Goal: Check status: Check status

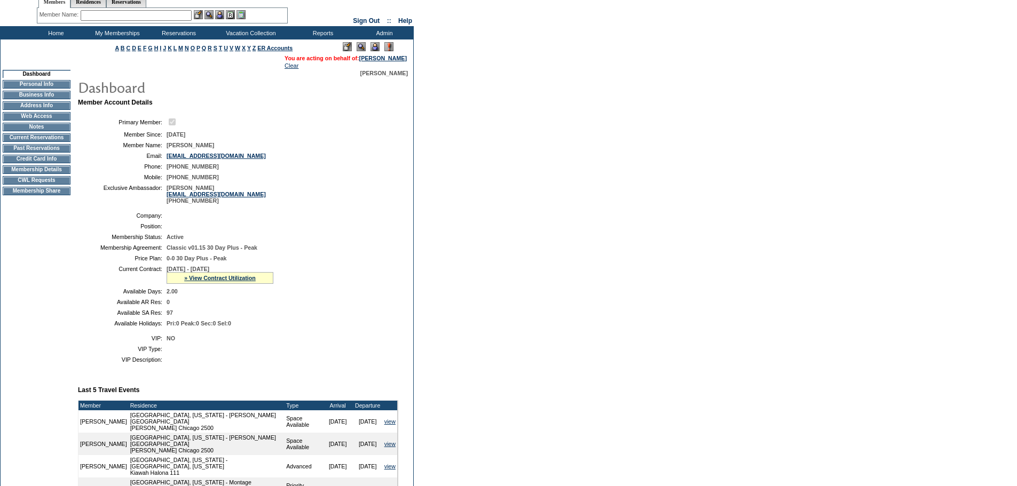
scroll to position [107, 0]
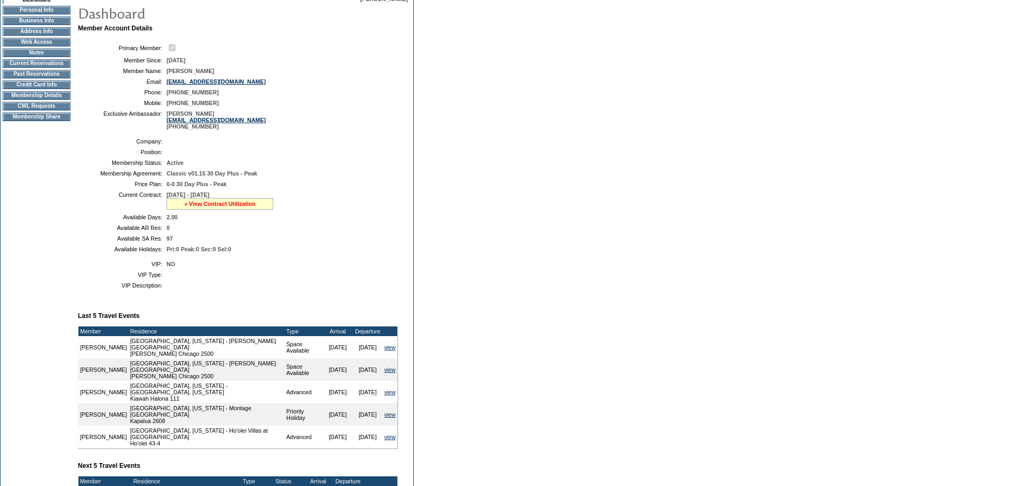
click at [245, 207] on link "» View Contract Utilization" at bounding box center [220, 204] width 72 height 6
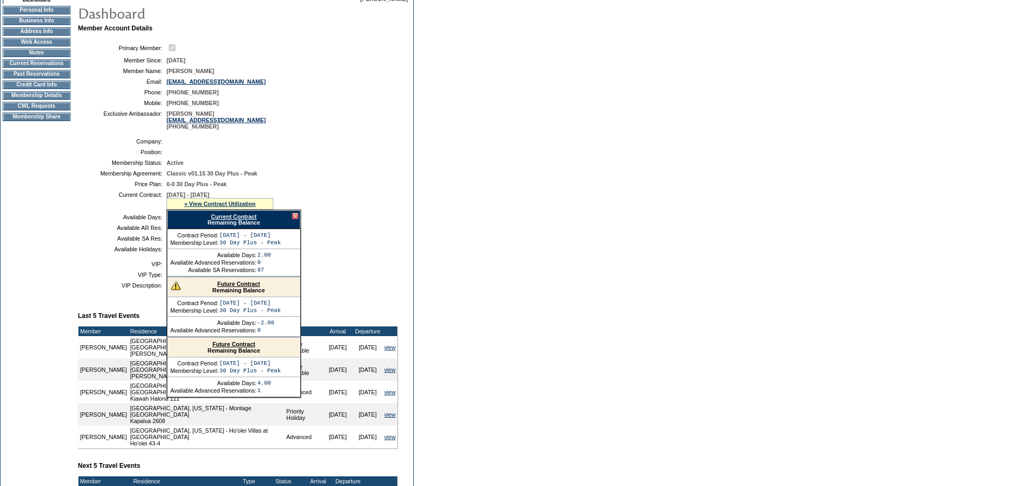
click at [295, 219] on div at bounding box center [295, 216] width 6 height 6
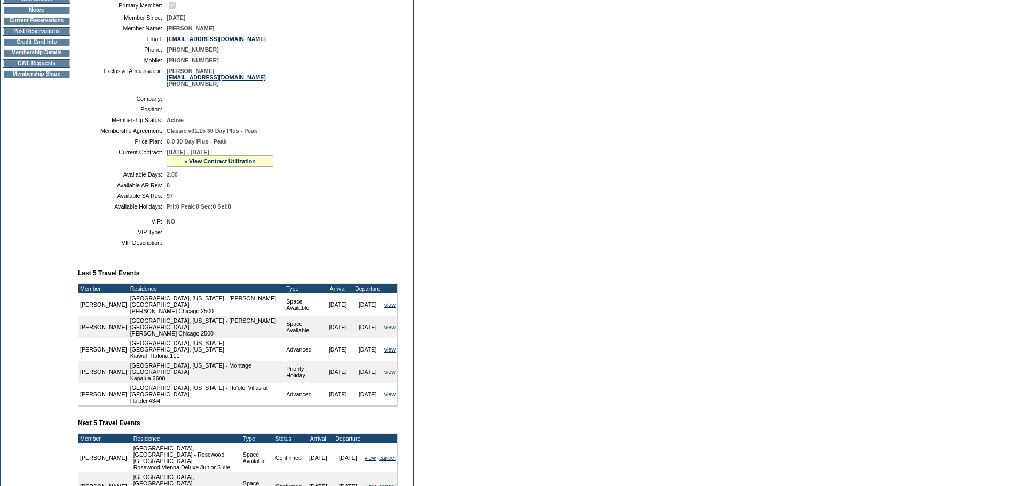
scroll to position [0, 0]
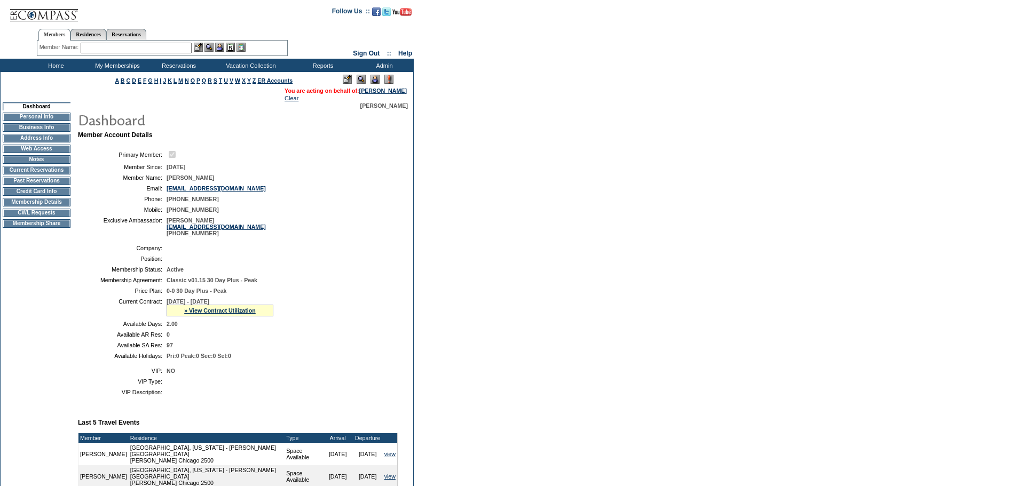
click at [32, 13] on img at bounding box center [43, 11] width 69 height 22
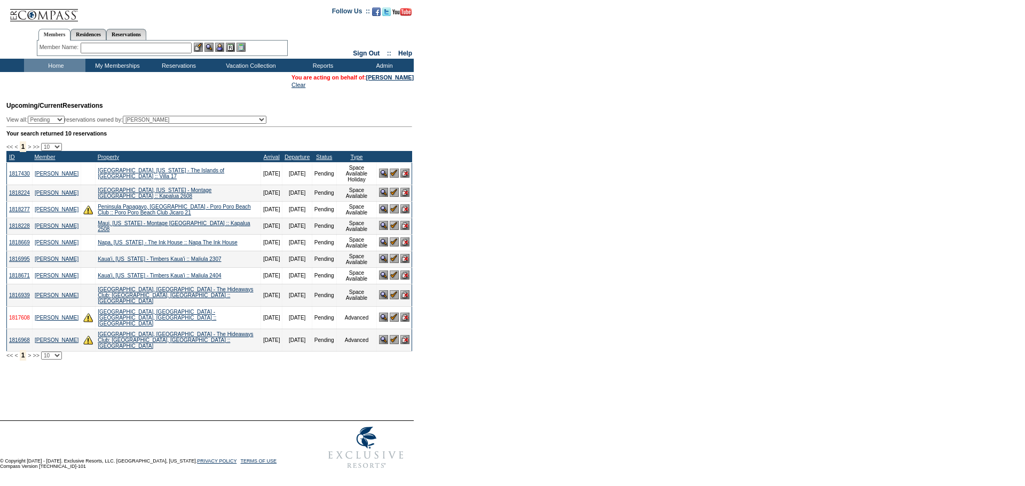
click at [25, 315] on link "1817608" at bounding box center [19, 318] width 21 height 6
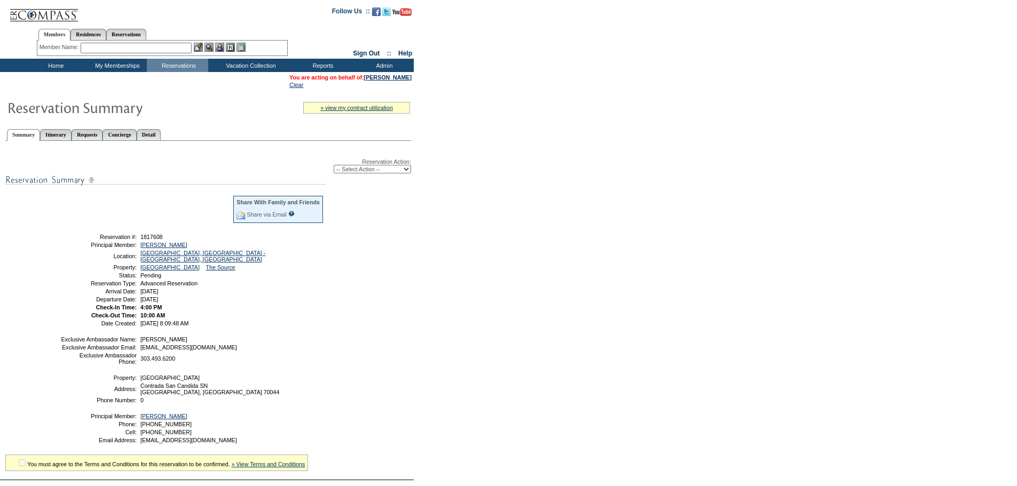
click at [161, 240] on span "1817608" at bounding box center [151, 237] width 22 height 6
copy span "1817608"
